Goal: Navigation & Orientation: Go to known website

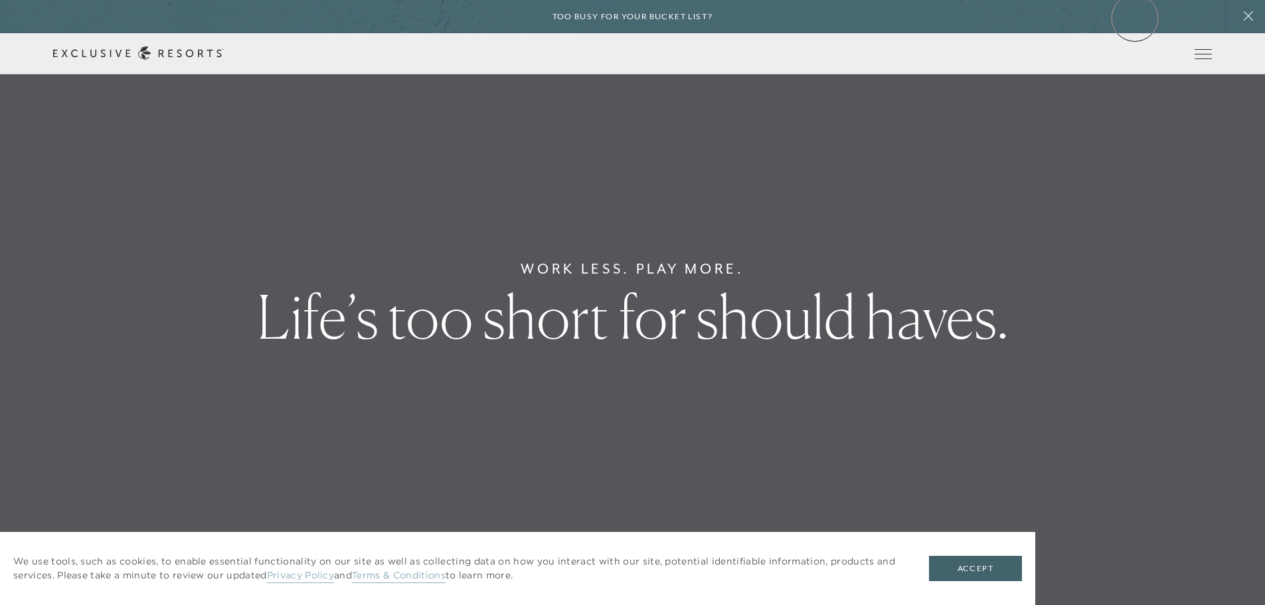
click at [1135, 18] on div "Too busy for your bucket list?" at bounding box center [632, 16] width 1265 height 33
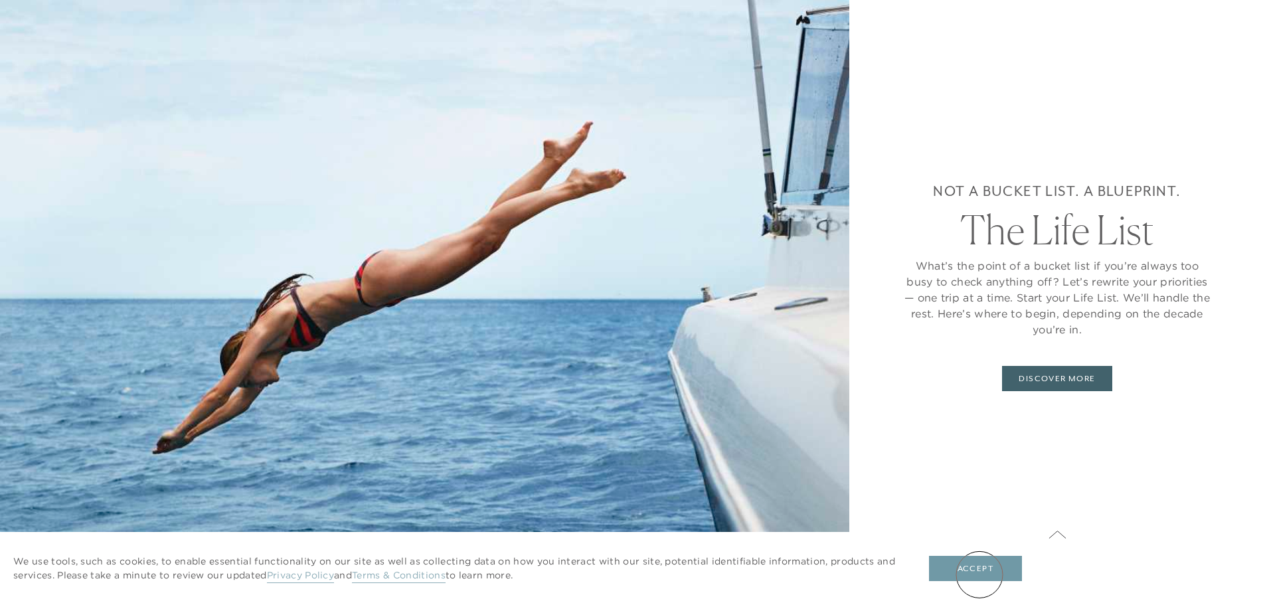
click at [980, 575] on button "Accept" at bounding box center [975, 568] width 93 height 25
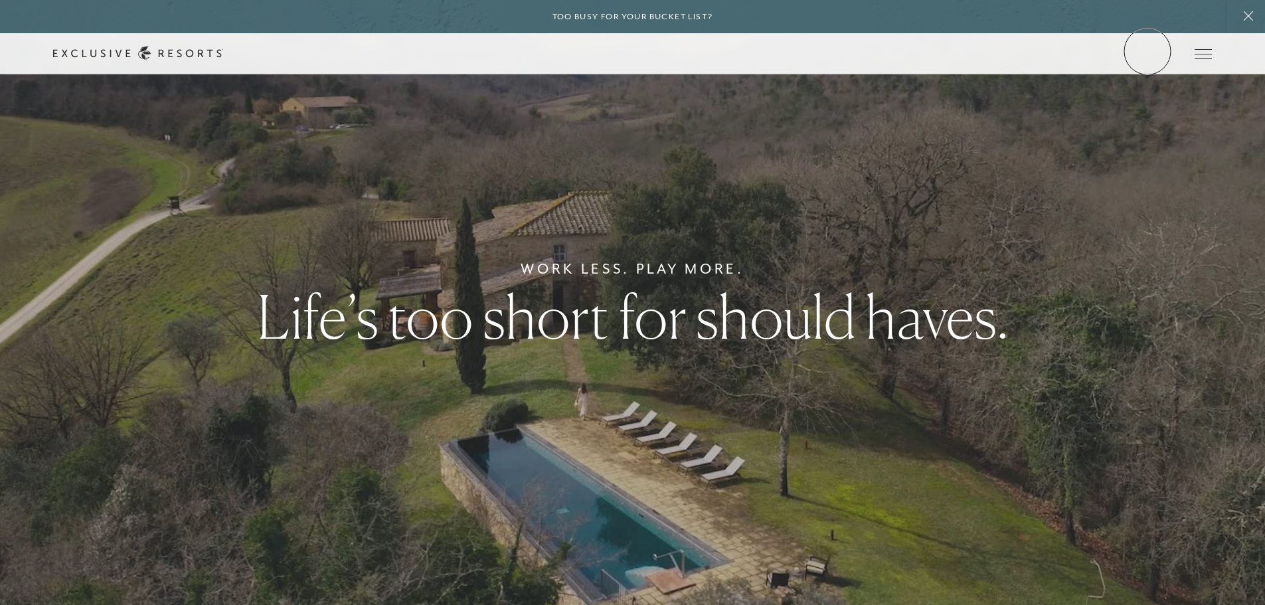
click at [0, 0] on link "Member Login" at bounding box center [0, 0] width 0 height 0
